Goal: Complete application form

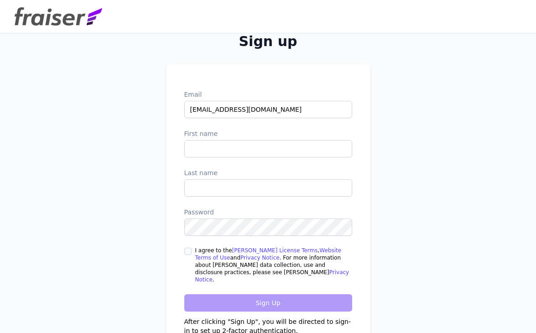
click at [220, 138] on label "First name" at bounding box center [268, 133] width 168 height 9
click at [220, 140] on input "First name" at bounding box center [268, 148] width 168 height 17
click at [220, 152] on input "First name" at bounding box center [268, 148] width 168 height 17
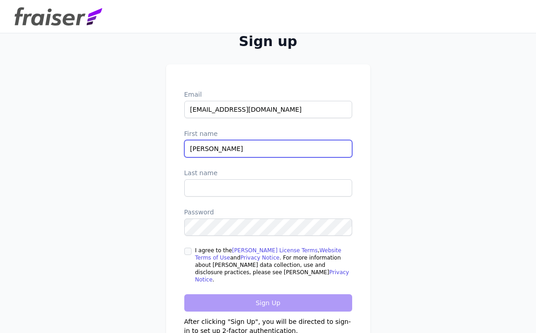
type input "Hadley"
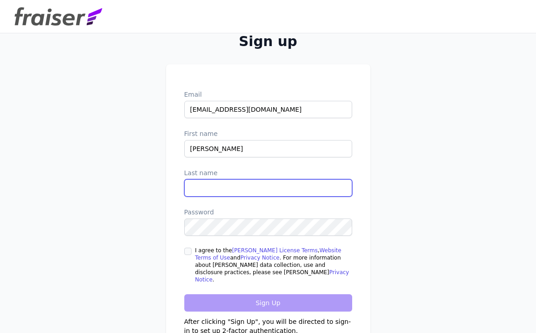
click at [225, 192] on input "Last name" at bounding box center [268, 187] width 168 height 17
type input "Van Der Bosch"
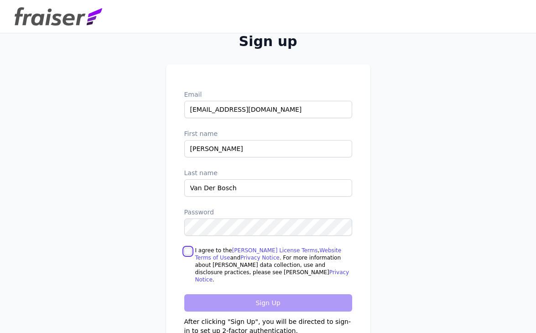
click at [187, 255] on input "I agree to the Fraiser License Terms , Website Terms of Use and Privacy Notice …" at bounding box center [187, 251] width 7 height 7
checkbox input "true"
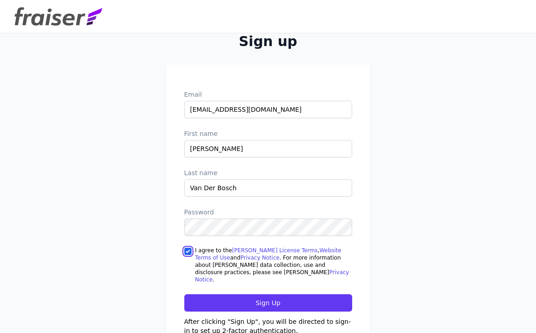
scroll to position [32, 0]
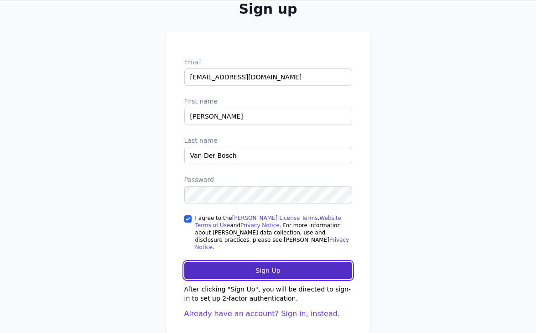
click at [250, 268] on input "Sign Up" at bounding box center [268, 270] width 168 height 17
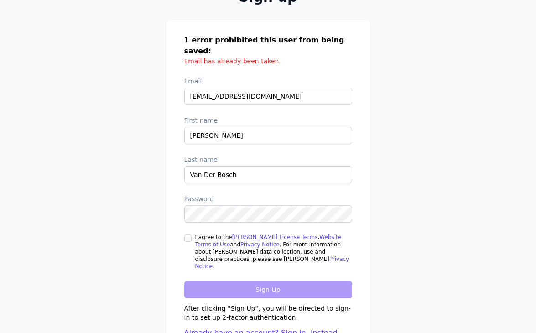
scroll to position [68, 0]
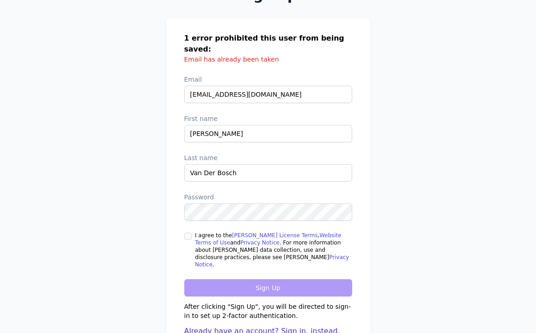
click at [286, 327] on link "Already have an account? Sign in, instead." at bounding box center [262, 331] width 156 height 9
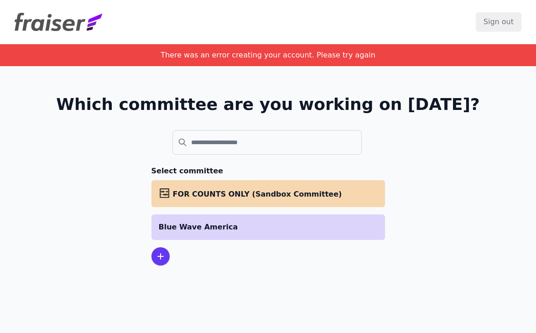
click at [214, 224] on p "Blue Wave America" at bounding box center [268, 227] width 219 height 11
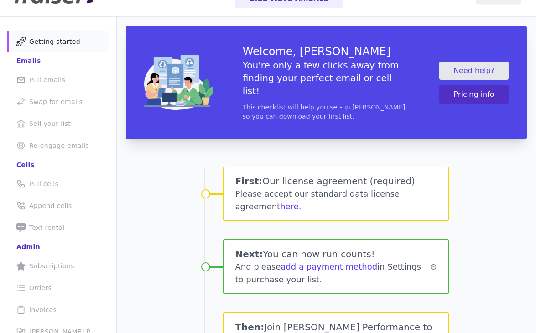
scroll to position [29, 0]
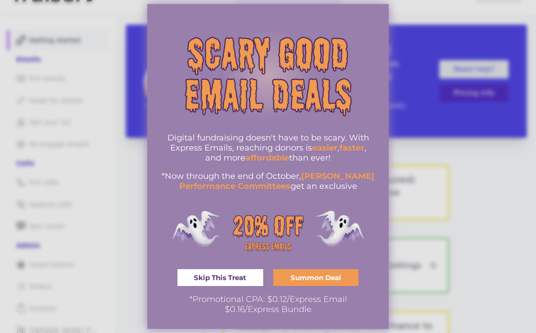
click at [397, 123] on div at bounding box center [268, 166] width 536 height 333
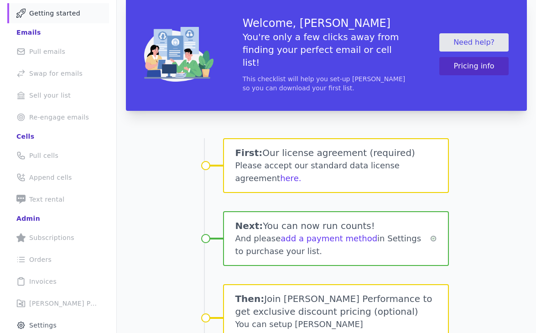
scroll to position [56, 0]
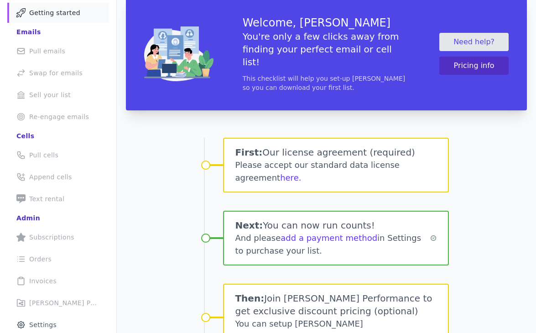
click at [42, 153] on li "Phone Icon Outline of a phone Pull cells" at bounding box center [58, 155] width 102 height 20
click at [31, 151] on li "Phone Icon Outline of a phone Pull cells" at bounding box center [58, 155] width 102 height 20
click at [30, 200] on li "Phone Icon with a plus sign Outline of a phone with a plus sign Text rental" at bounding box center [58, 199] width 102 height 20
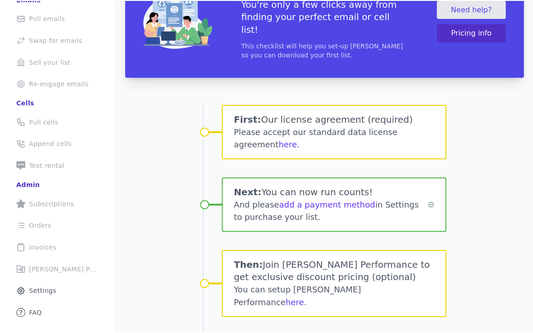
scroll to position [91, 0]
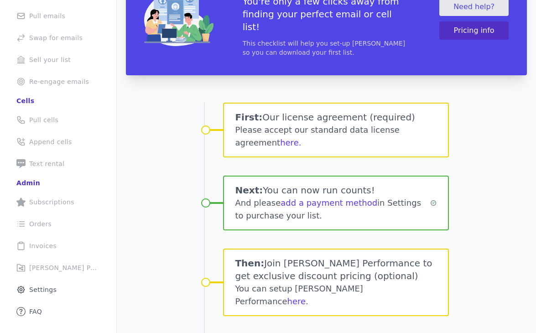
click at [34, 157] on li "Phone Icon with a plus sign Outline of a phone with a plus sign Text rental" at bounding box center [58, 164] width 102 height 20
click at [33, 119] on li "Phone Icon Outline of a phone Pull cells" at bounding box center [58, 120] width 102 height 20
click at [120, 62] on div "Welcome, [PERSON_NAME] You're only a few clicks away from finding your perfect …" at bounding box center [326, 18] width 419 height 131
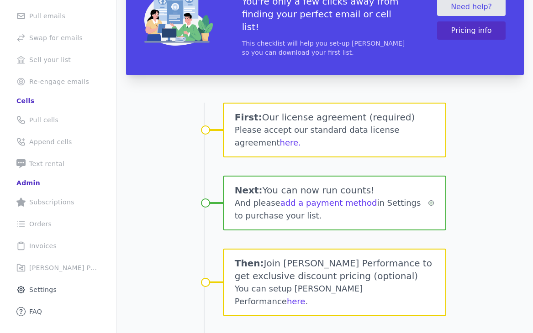
scroll to position [146, 0]
